Goal: Task Accomplishment & Management: Use online tool/utility

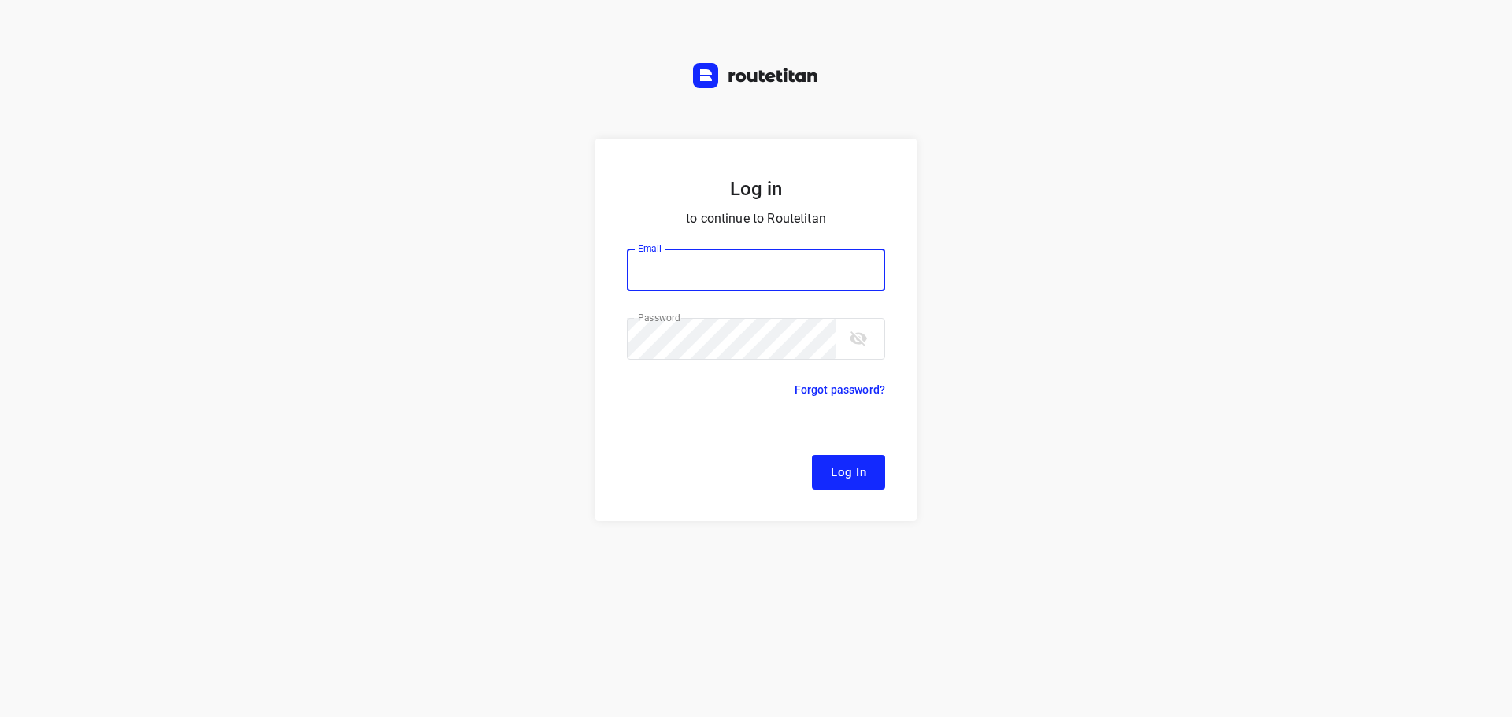
type input "[EMAIL_ADDRESS][DOMAIN_NAME]"
click at [856, 469] on span "Log In" at bounding box center [848, 472] width 35 height 20
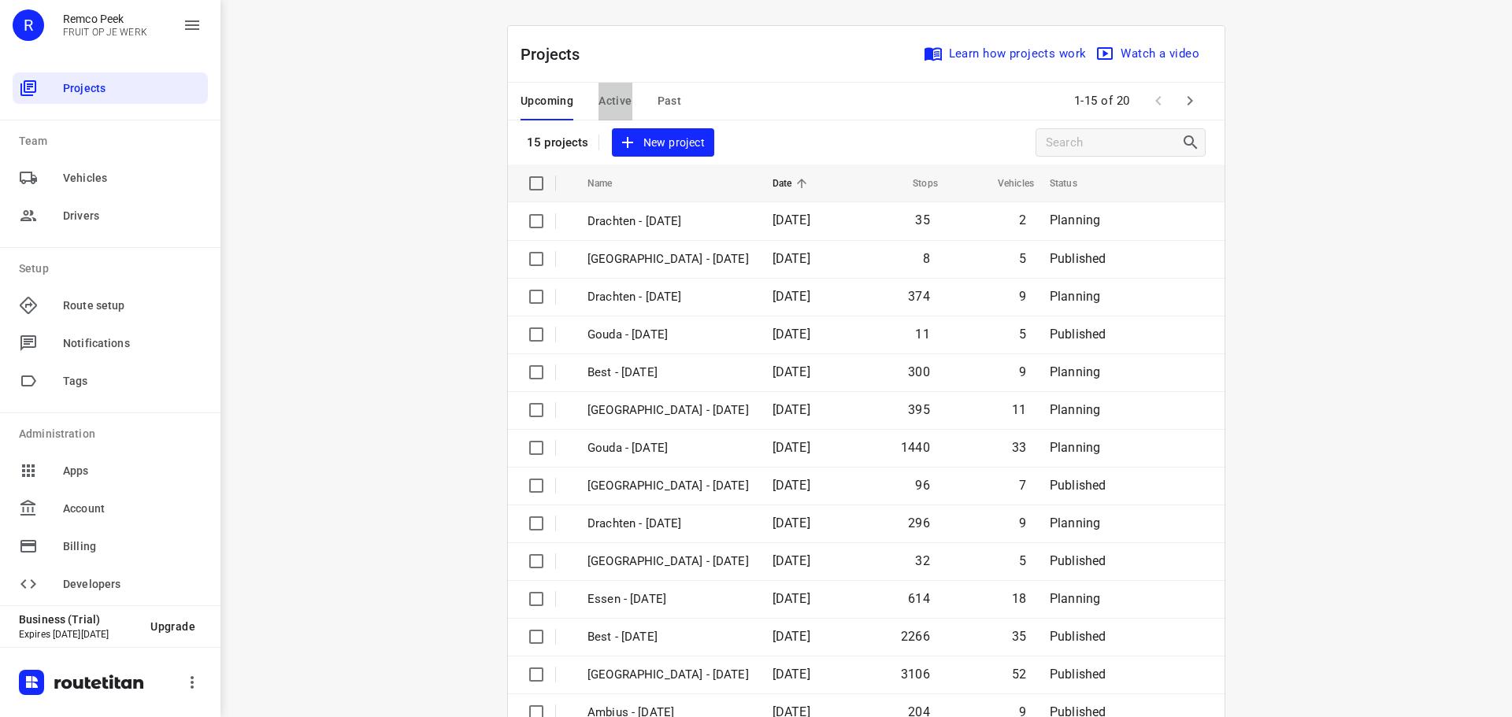
click at [611, 97] on span "Active" at bounding box center [615, 101] width 33 height 20
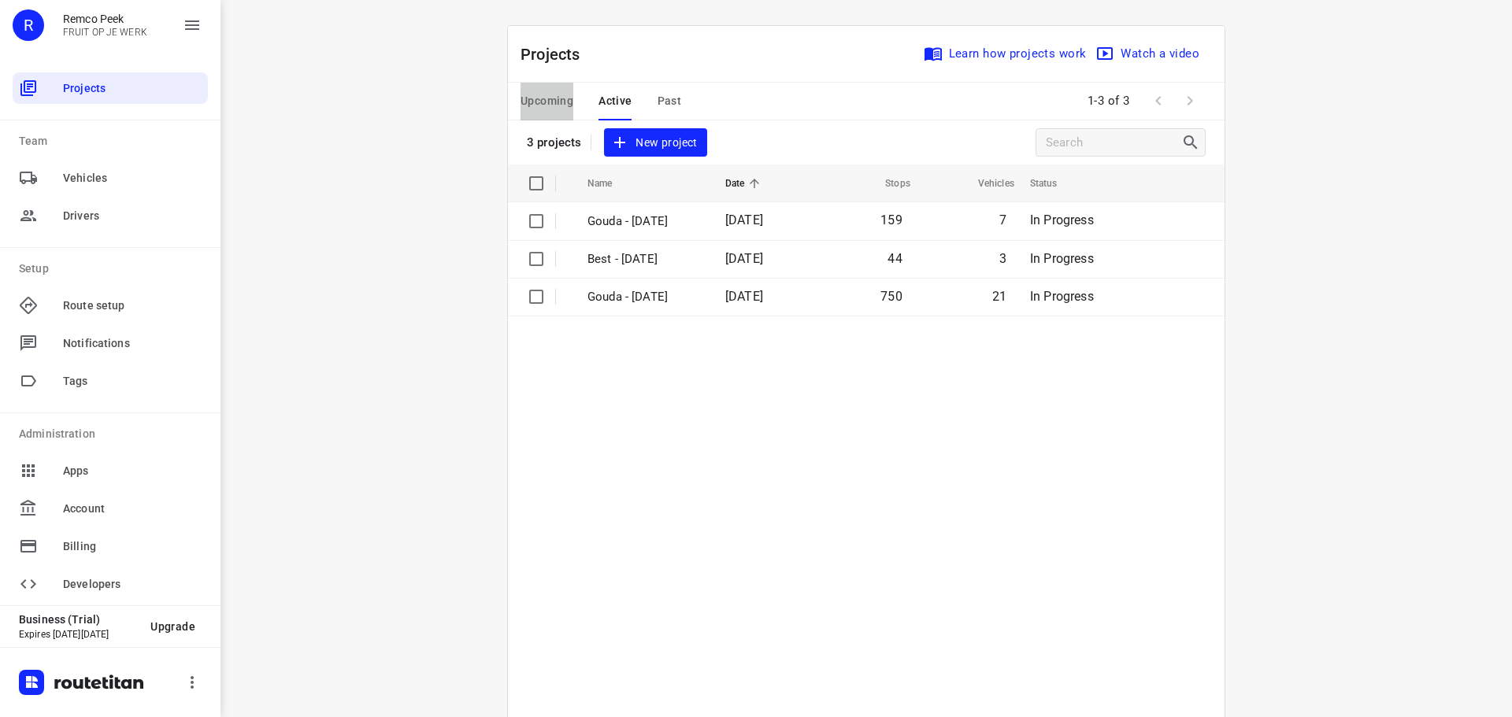
click at [540, 95] on span "Upcoming" at bounding box center [547, 101] width 53 height 20
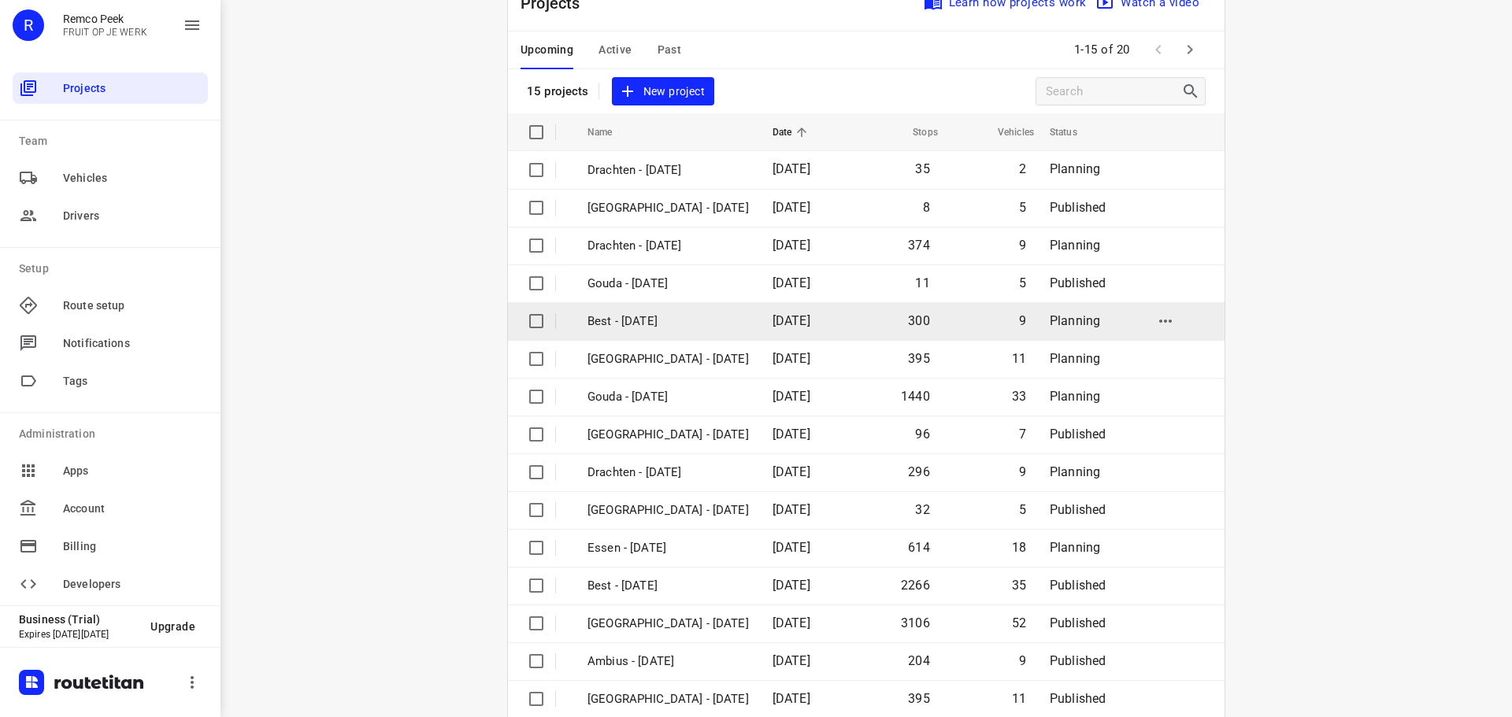
scroll to position [79, 0]
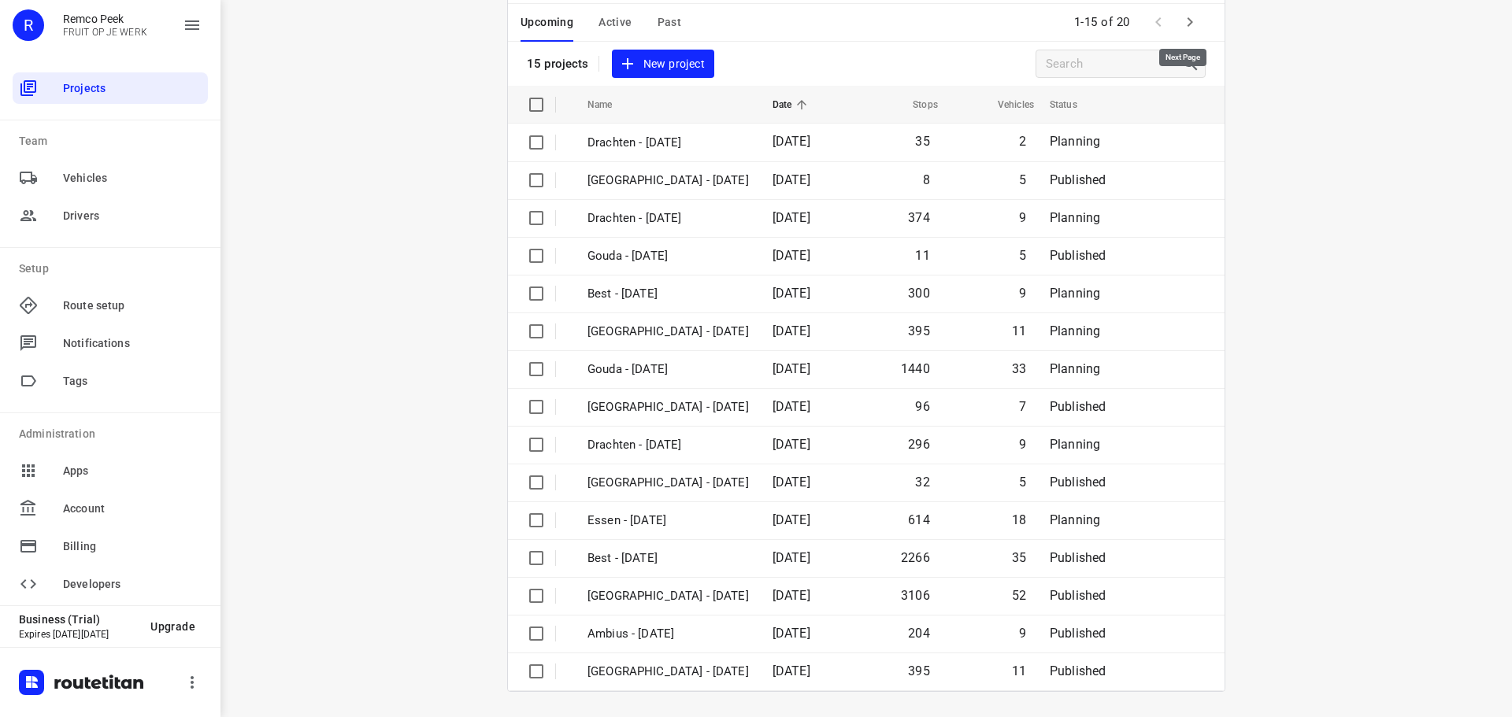
click at [1188, 20] on icon "button" at bounding box center [1191, 21] width 6 height 9
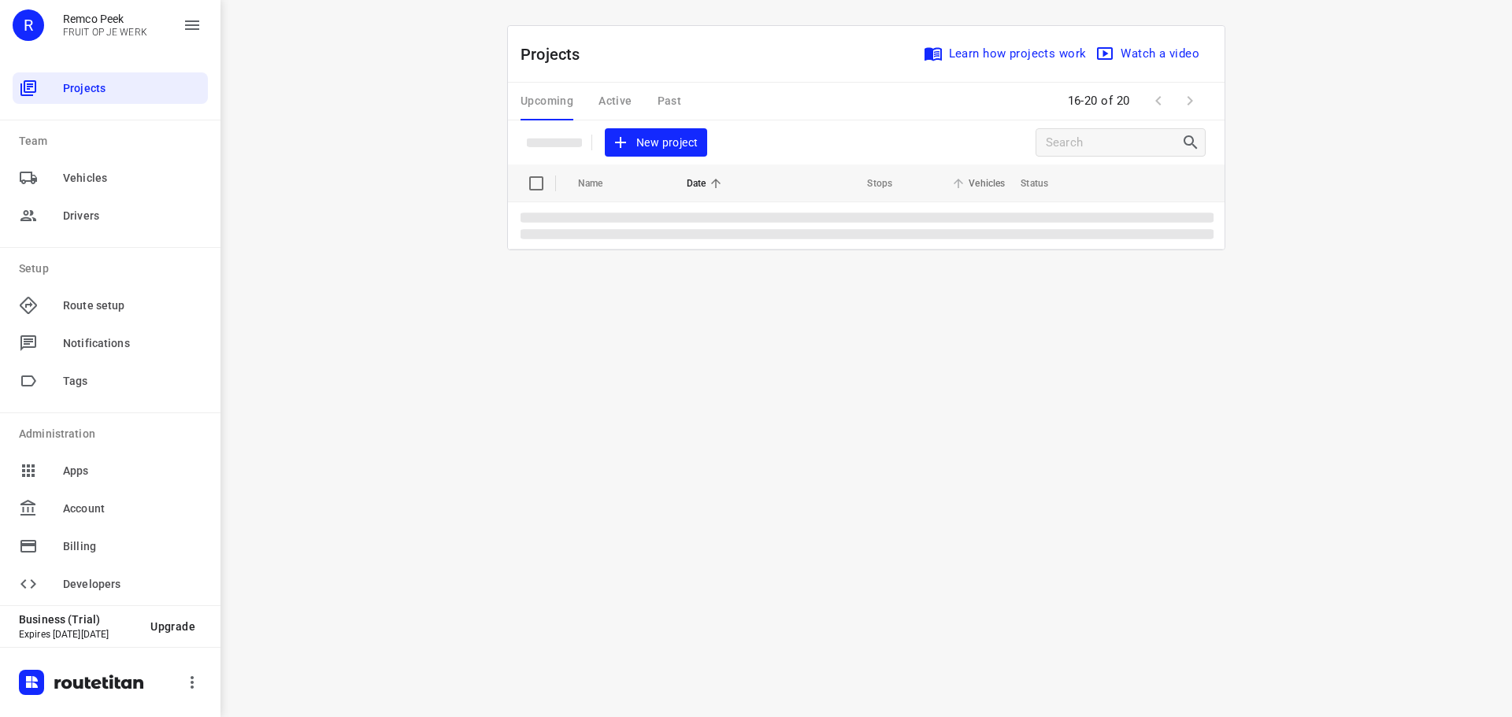
scroll to position [0, 0]
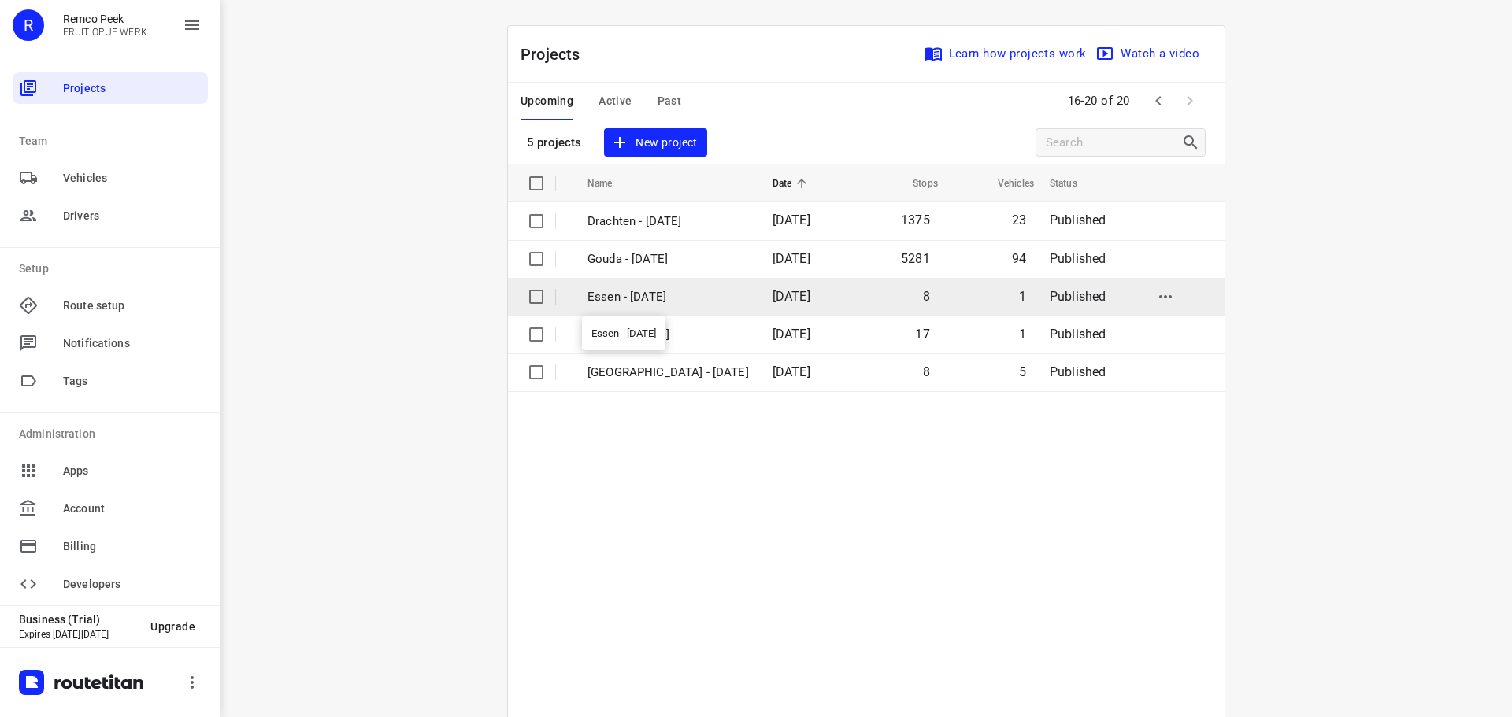
click at [599, 294] on p "Essen - [DATE]" at bounding box center [668, 297] width 161 height 18
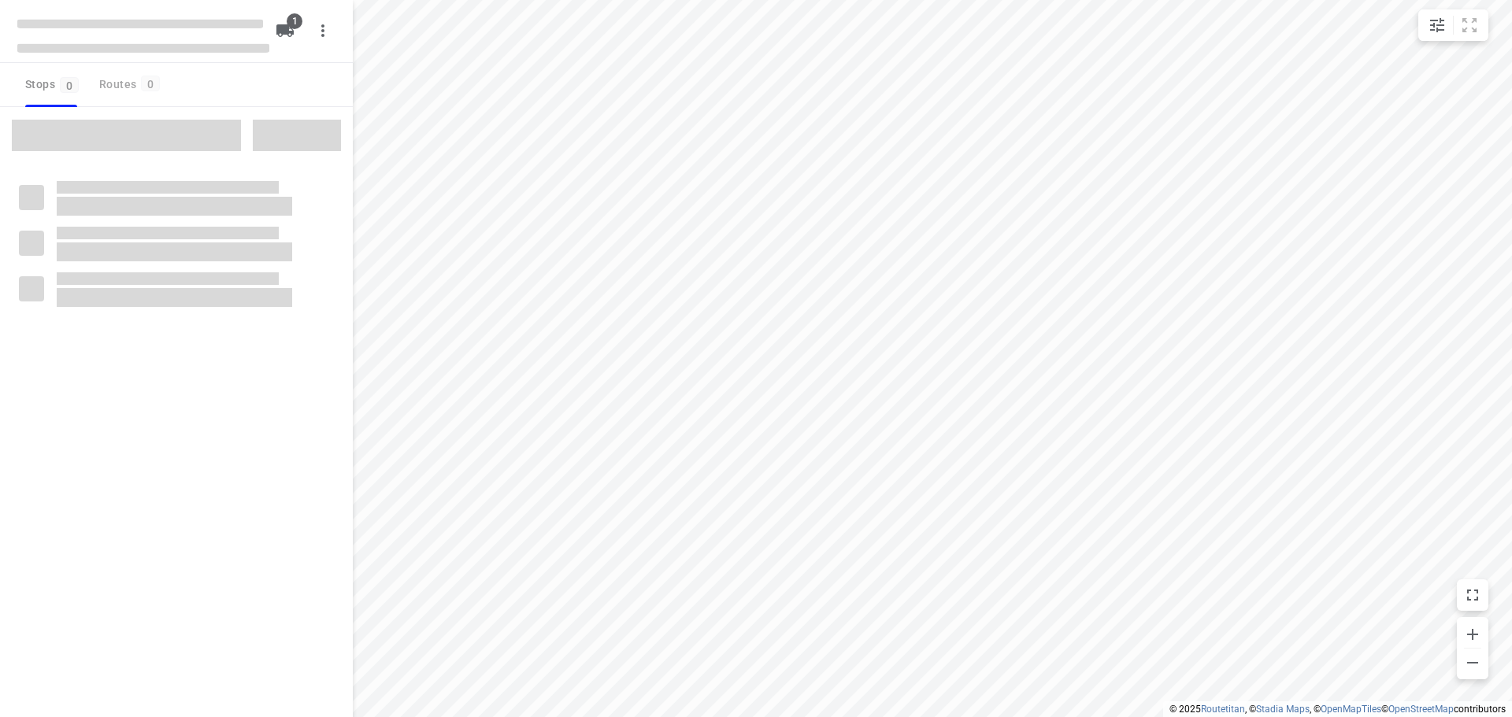
checkbox input "true"
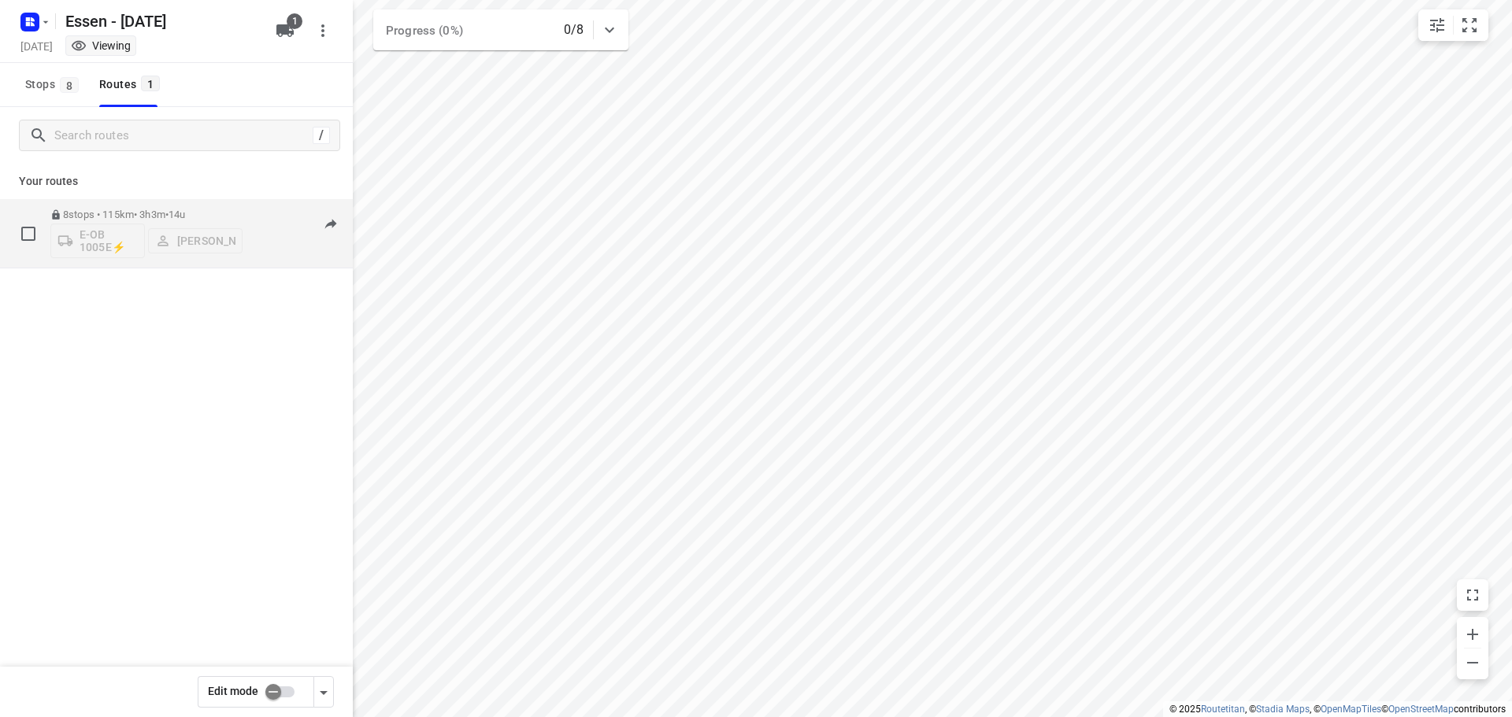
click at [154, 209] on p "8 stops • 115km • 3h3m • 14u" at bounding box center [146, 215] width 192 height 12
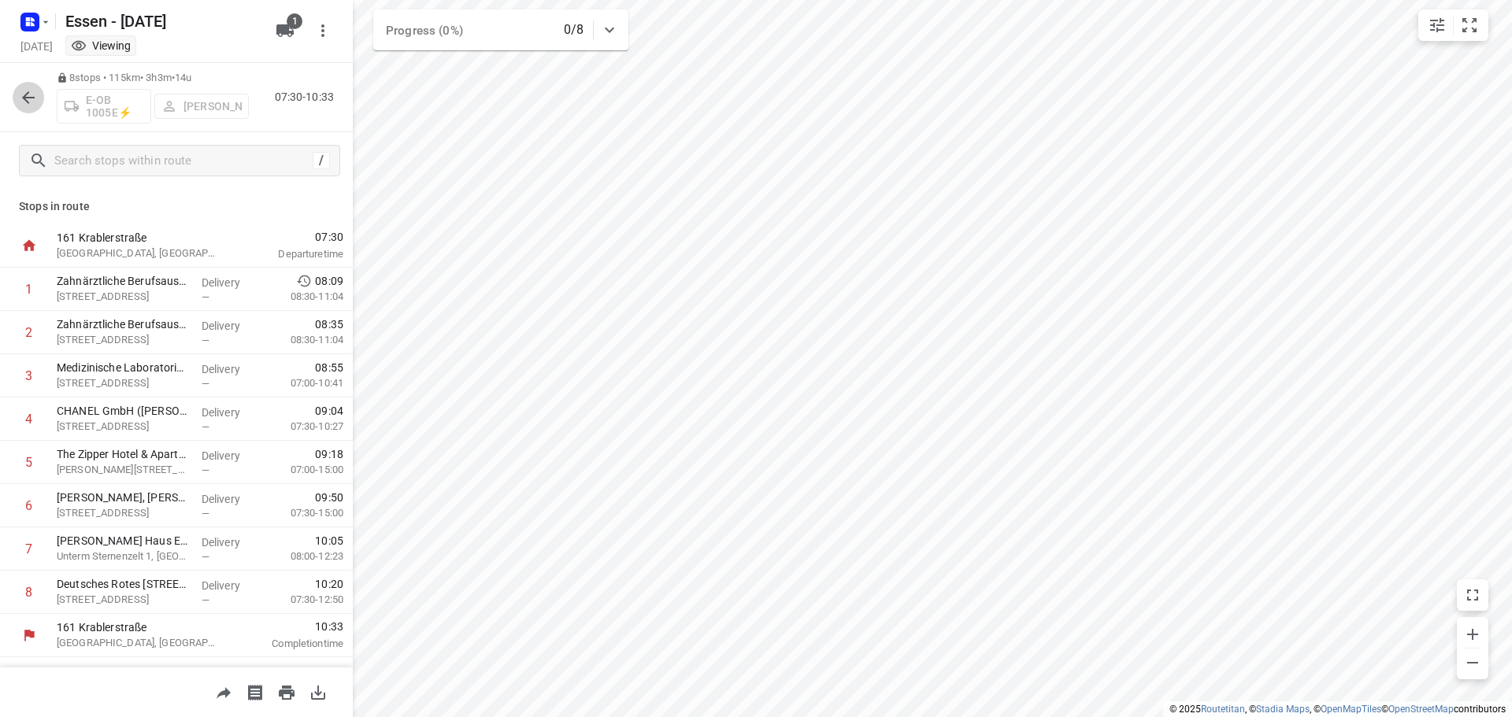
click at [21, 94] on icon "button" at bounding box center [28, 97] width 19 height 19
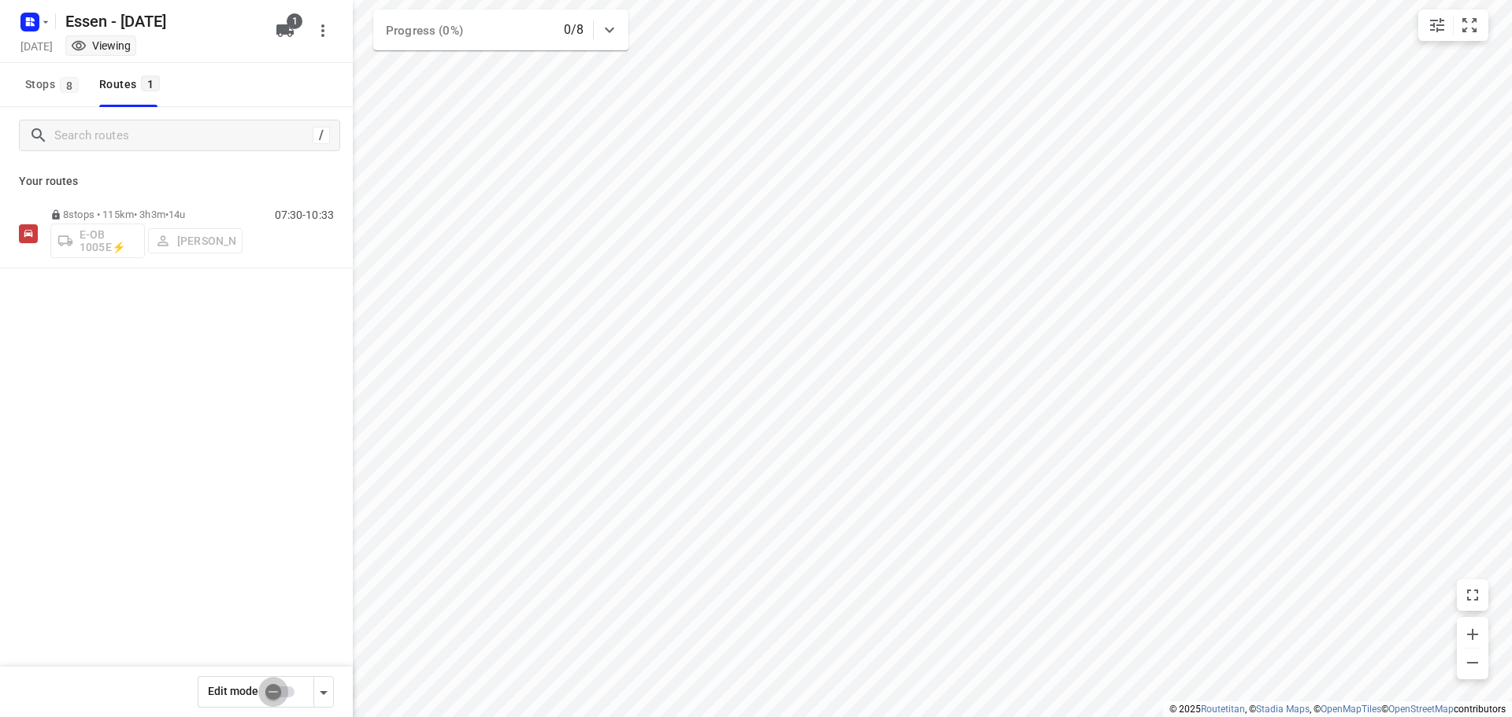
click at [285, 693] on input "checkbox" at bounding box center [273, 692] width 90 height 30
checkbox input "true"
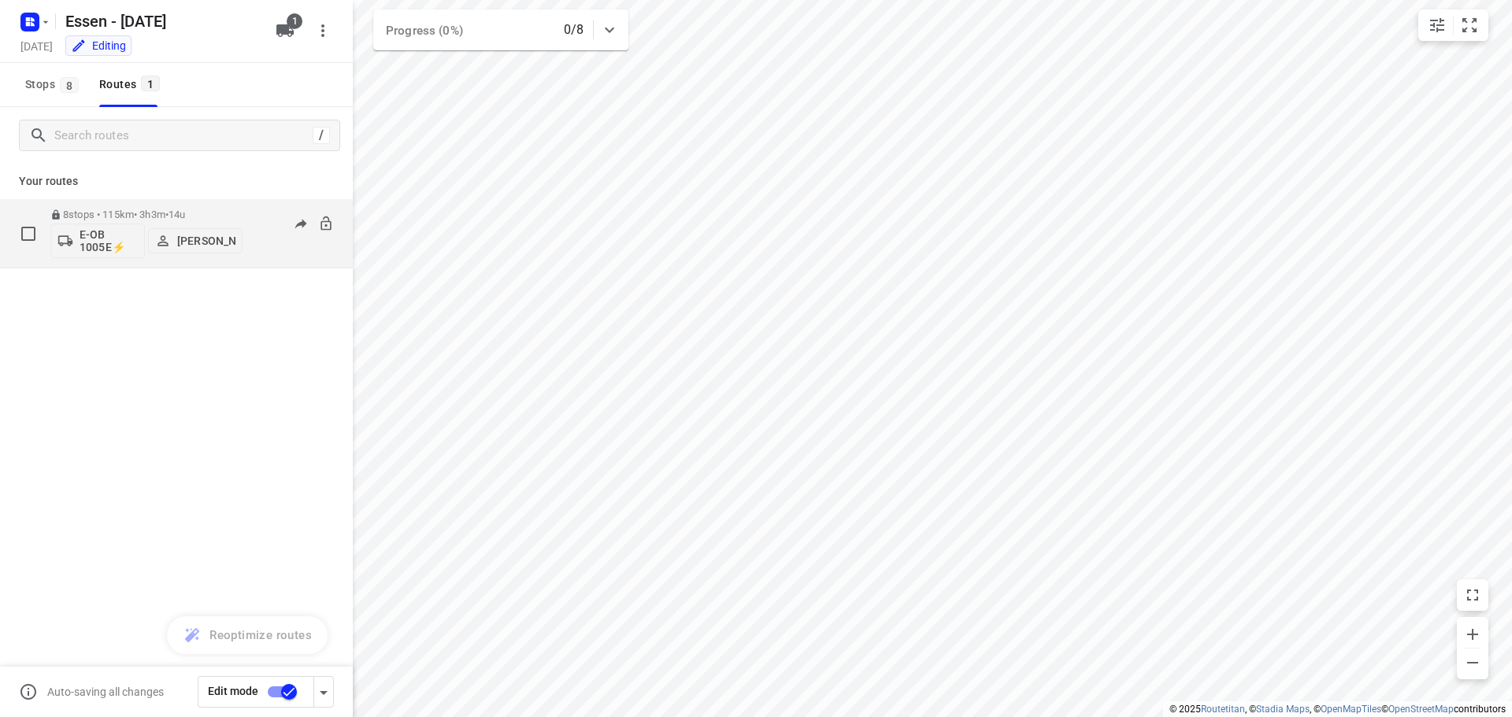
click at [130, 211] on p "8 stops • 115km • 3h3m • 14u" at bounding box center [146, 215] width 192 height 12
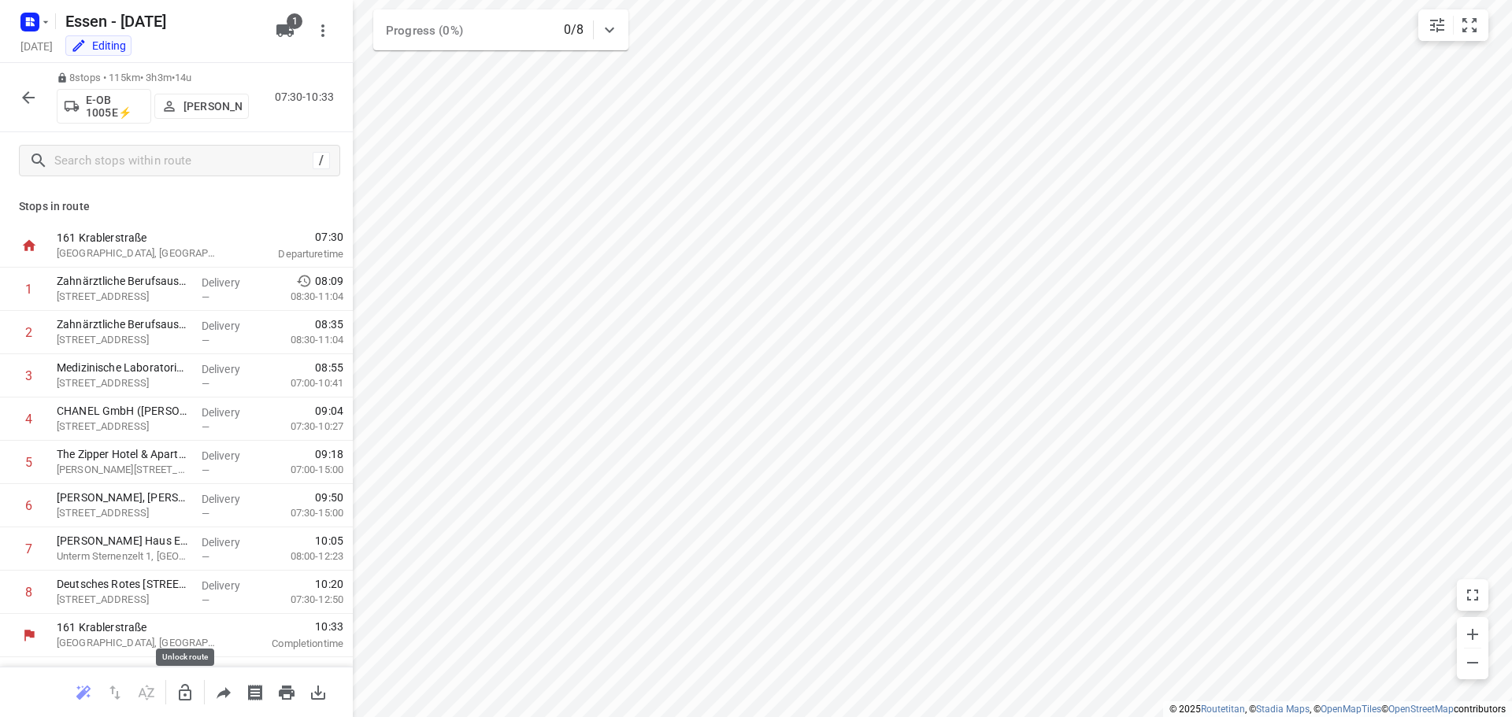
click at [185, 686] on icon "button" at bounding box center [185, 693] width 19 height 19
drag, startPoint x: 88, startPoint y: 509, endPoint x: 80, endPoint y: 265, distance: 244.3
click at [80, 265] on div "161 Krablerstraße [GEOGRAPHIC_DATA], [GEOGRAPHIC_DATA] 07:30 Departure time 1 Z…" at bounding box center [176, 440] width 353 height 433
click at [184, 684] on icon "button" at bounding box center [185, 692] width 13 height 17
click at [24, 97] on icon "button" at bounding box center [28, 97] width 13 height 13
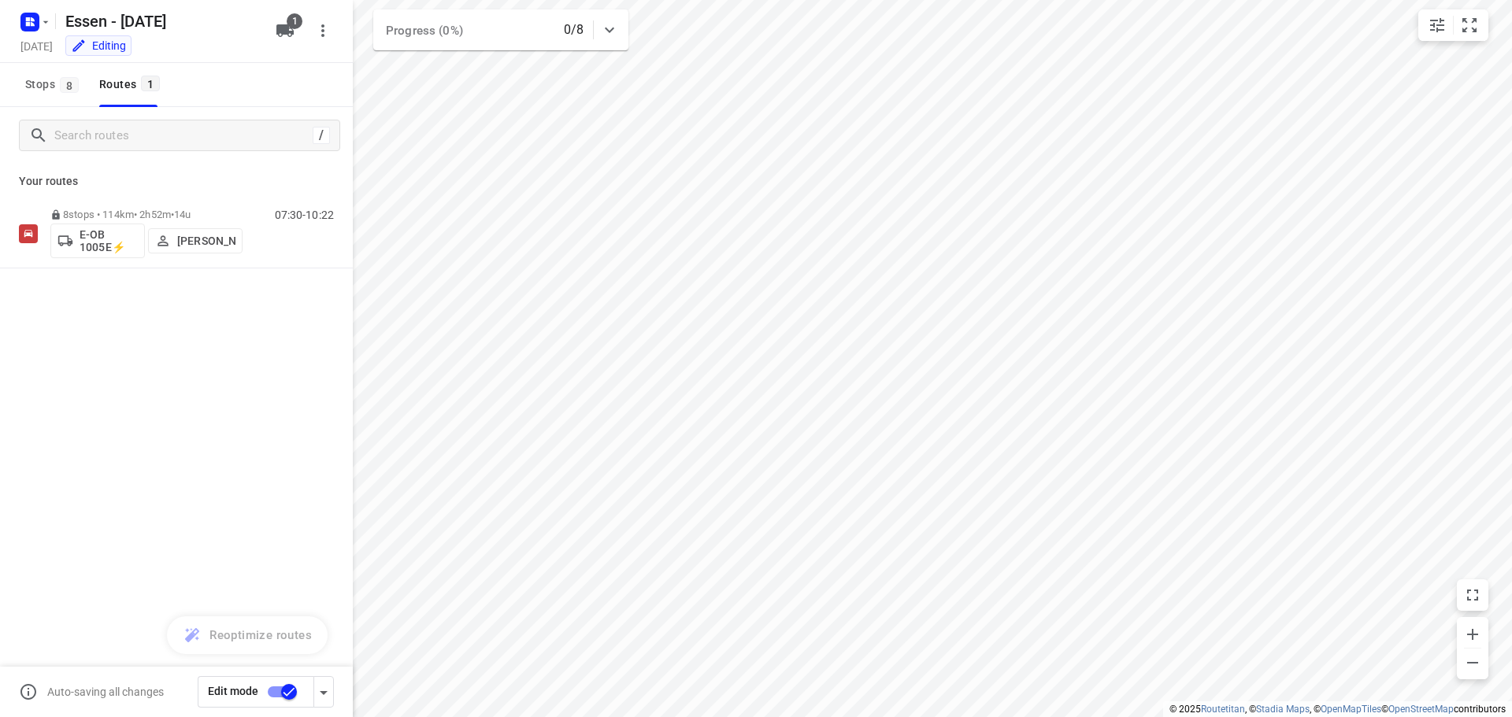
click at [274, 687] on input "checkbox" at bounding box center [289, 692] width 90 height 30
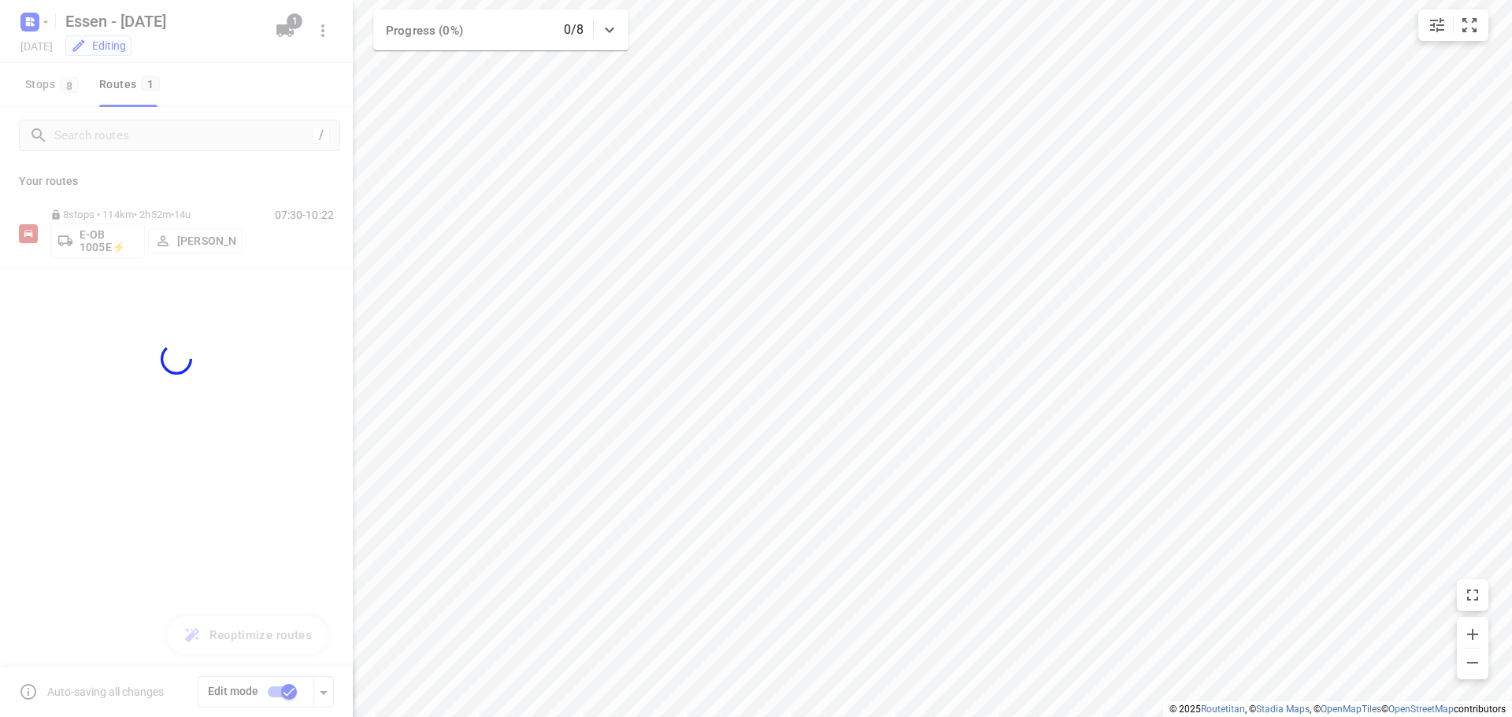
checkbox input "false"
